Goal: Navigation & Orientation: Find specific page/section

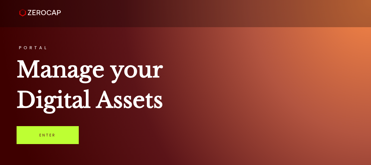
click at [60, 127] on link "Enter" at bounding box center [48, 135] width 62 height 18
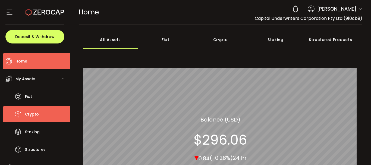
click at [31, 117] on span "Crypto" at bounding box center [32, 114] width 14 height 8
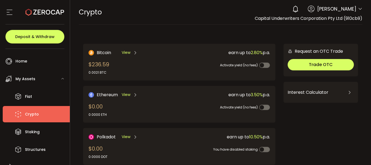
click at [105, 52] on span "Bitcoin" at bounding box center [104, 52] width 14 height 7
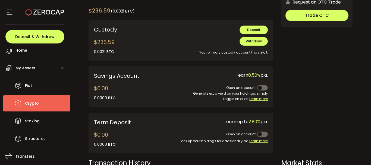
scroll to position [54, 0]
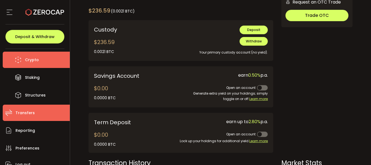
click at [31, 112] on span "Transfers" at bounding box center [24, 113] width 19 height 8
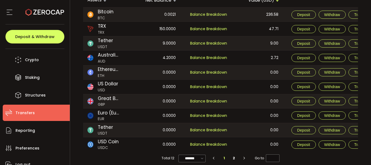
scroll to position [82, 0]
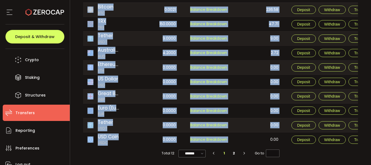
drag, startPoint x: 245, startPoint y: 145, endPoint x: 297, endPoint y: 145, distance: 51.6
click at [297, 145] on tr "USD Coin USDC 0.0000 Balance Breakdown 0.00 Deposit Withdraw Transfer" at bounding box center [230, 139] width 295 height 14
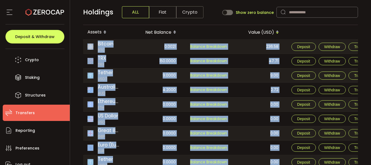
scroll to position [0, 0]
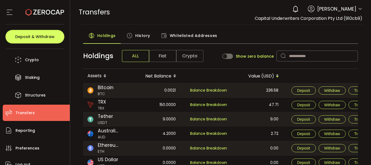
click at [186, 35] on span "Whitelisted Addresses" at bounding box center [194, 35] width 48 height 11
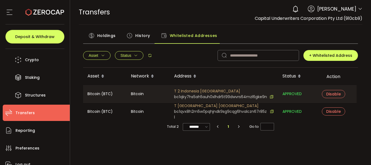
click at [99, 35] on span "Holdings" at bounding box center [106, 35] width 18 height 11
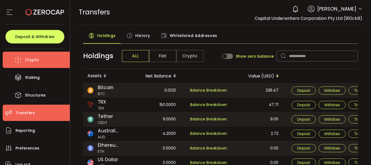
click at [29, 60] on span "Crypto" at bounding box center [32, 60] width 14 height 8
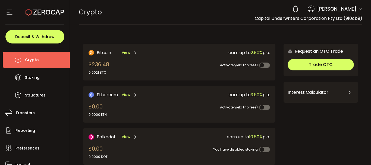
click at [126, 53] on span "View" at bounding box center [126, 53] width 9 height 6
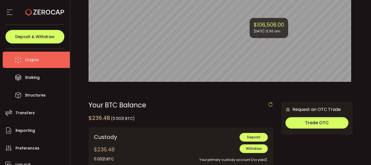
scroll to position [136, 0]
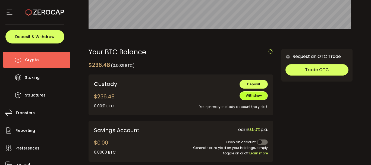
click at [253, 96] on span "Withdraw" at bounding box center [254, 95] width 16 height 5
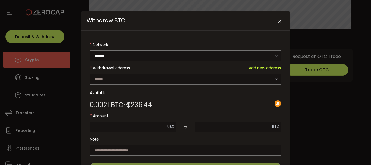
scroll to position [0, 0]
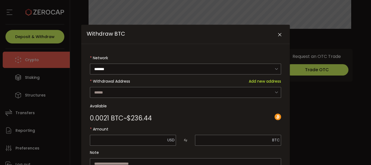
click at [278, 34] on icon "Close" at bounding box center [279, 34] width 5 height 5
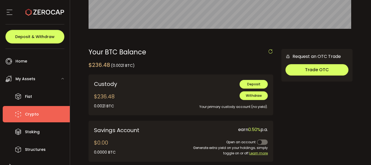
click at [38, 79] on div "My Assets" at bounding box center [36, 79] width 67 height 16
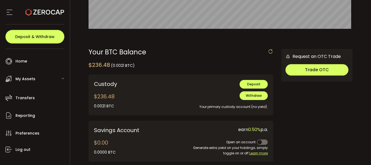
click at [34, 79] on span "My Assets" at bounding box center [25, 79] width 20 height 8
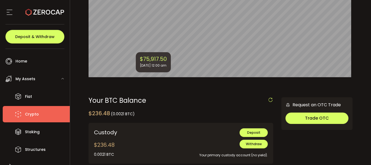
scroll to position [136, 0]
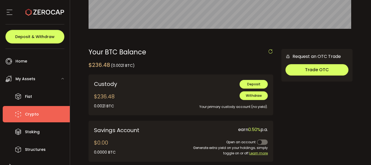
click at [11, 14] on icon at bounding box center [9, 12] width 8 height 8
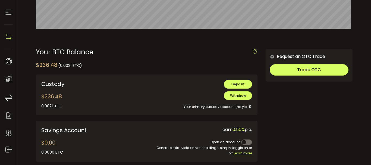
click at [6, 13] on icon at bounding box center [8, 12] width 8 height 8
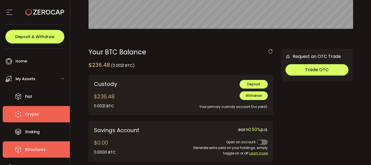
click at [36, 150] on span "Structures" at bounding box center [35, 150] width 21 height 8
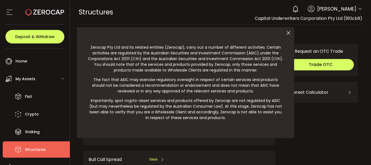
click at [40, 135] on div at bounding box center [185, 82] width 371 height 165
click at [39, 134] on div at bounding box center [185, 82] width 371 height 165
click at [37, 132] on div at bounding box center [185, 82] width 371 height 165
click at [36, 131] on div at bounding box center [185, 82] width 371 height 165
click at [289, 35] on icon at bounding box center [288, 32] width 11 height 11
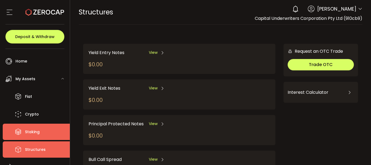
click at [35, 128] on span "Staking" at bounding box center [32, 132] width 15 height 8
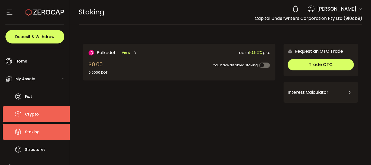
click at [34, 115] on span "Crypto" at bounding box center [32, 114] width 14 height 8
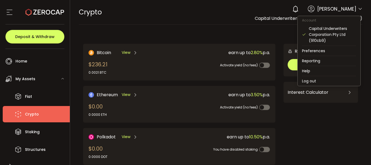
click at [358, 9] on icon at bounding box center [360, 9] width 4 height 4
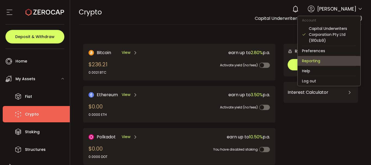
click at [313, 63] on li "Reporting" at bounding box center [329, 61] width 63 height 10
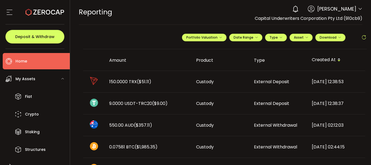
click at [19, 60] on span "Home" at bounding box center [21, 61] width 12 height 8
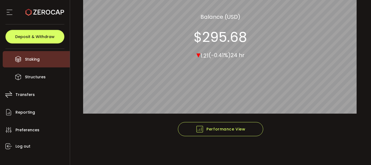
scroll to position [79, 0]
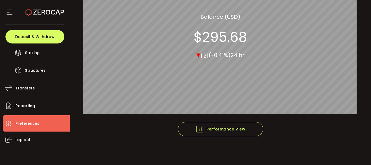
click at [22, 125] on span "Preferences" at bounding box center [27, 124] width 24 height 8
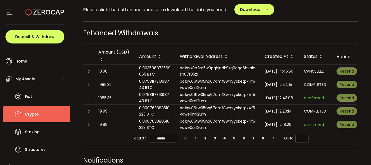
click at [36, 115] on span "Crypto" at bounding box center [32, 114] width 14 height 8
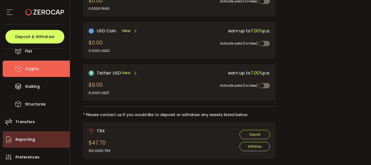
scroll to position [25, 0]
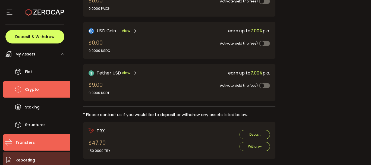
click at [32, 138] on li "Transfers" at bounding box center [36, 142] width 67 height 16
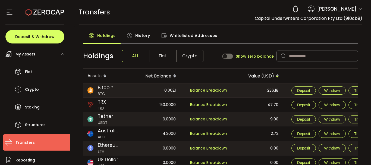
click at [146, 35] on span "History" at bounding box center [142, 35] width 15 height 11
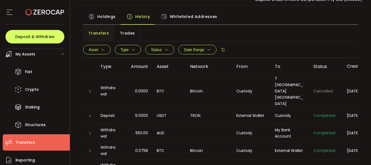
scroll to position [16, 0]
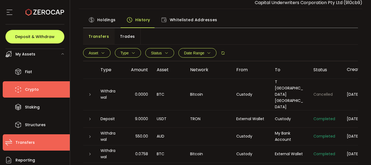
click at [24, 90] on li "Crypto" at bounding box center [36, 89] width 67 height 16
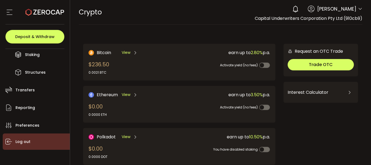
scroll to position [79, 0]
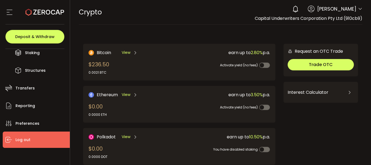
click at [18, 141] on span "Log out" at bounding box center [22, 140] width 15 height 8
